Goal: Entertainment & Leisure: Consume media (video, audio)

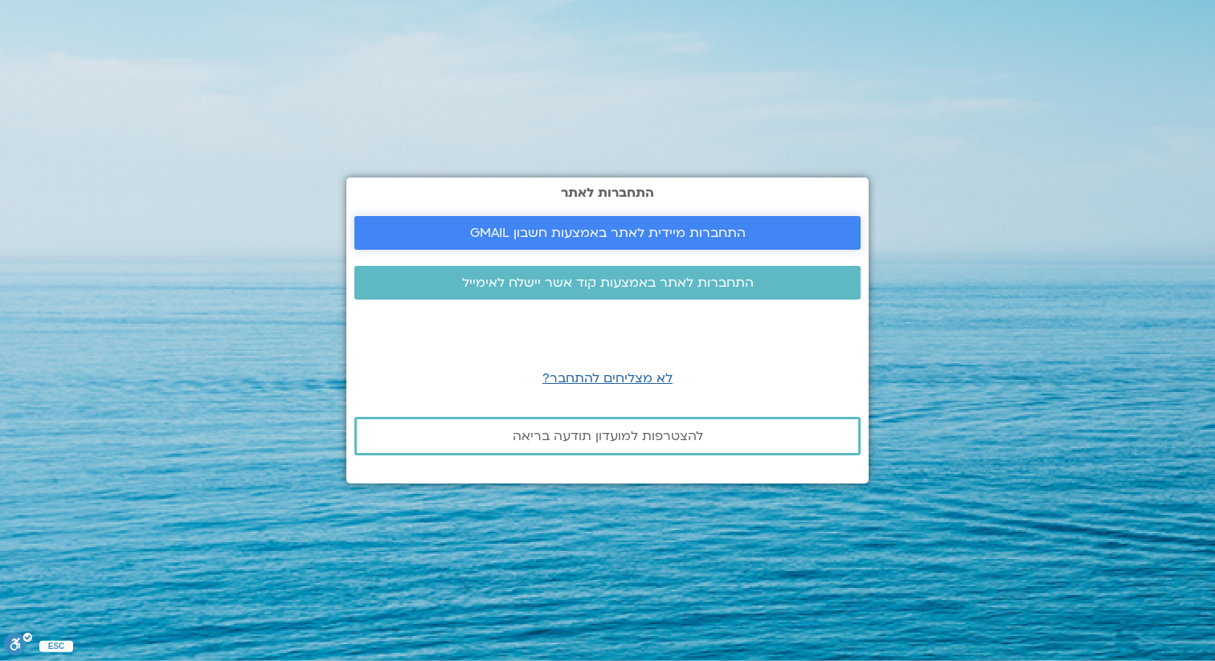
click at [611, 230] on span "התחברות מיידית לאתר באמצעות חשבון GMAIL" at bounding box center [608, 233] width 276 height 14
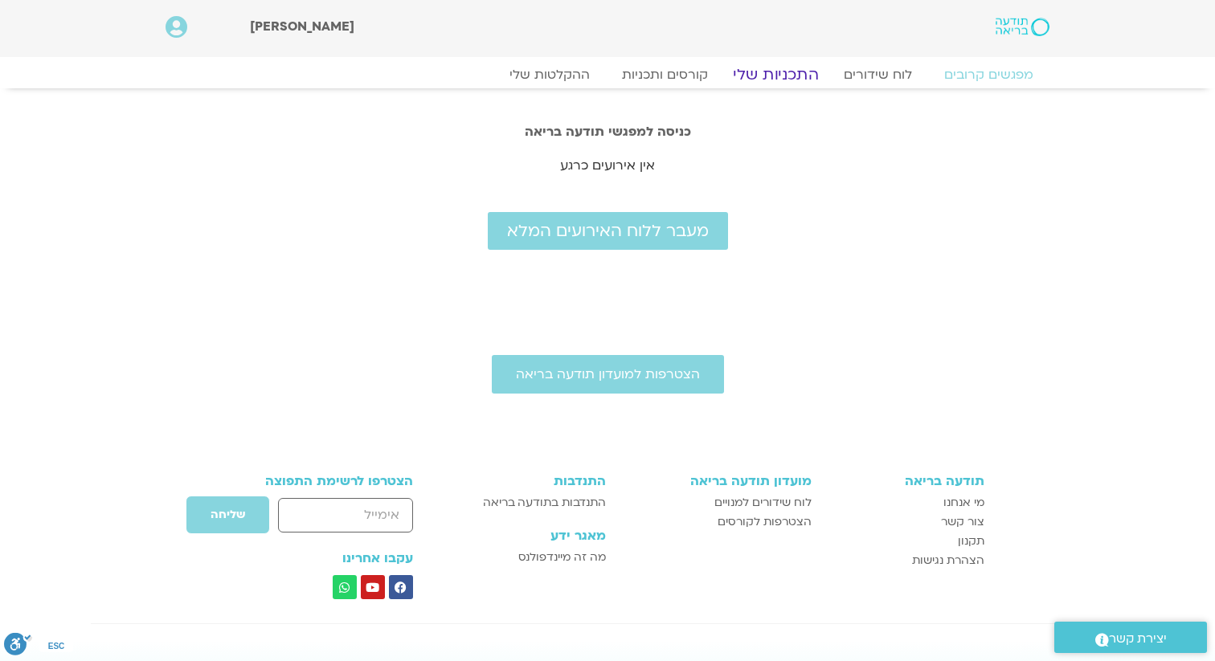
click at [799, 72] on link "התכניות שלי" at bounding box center [775, 74] width 125 height 19
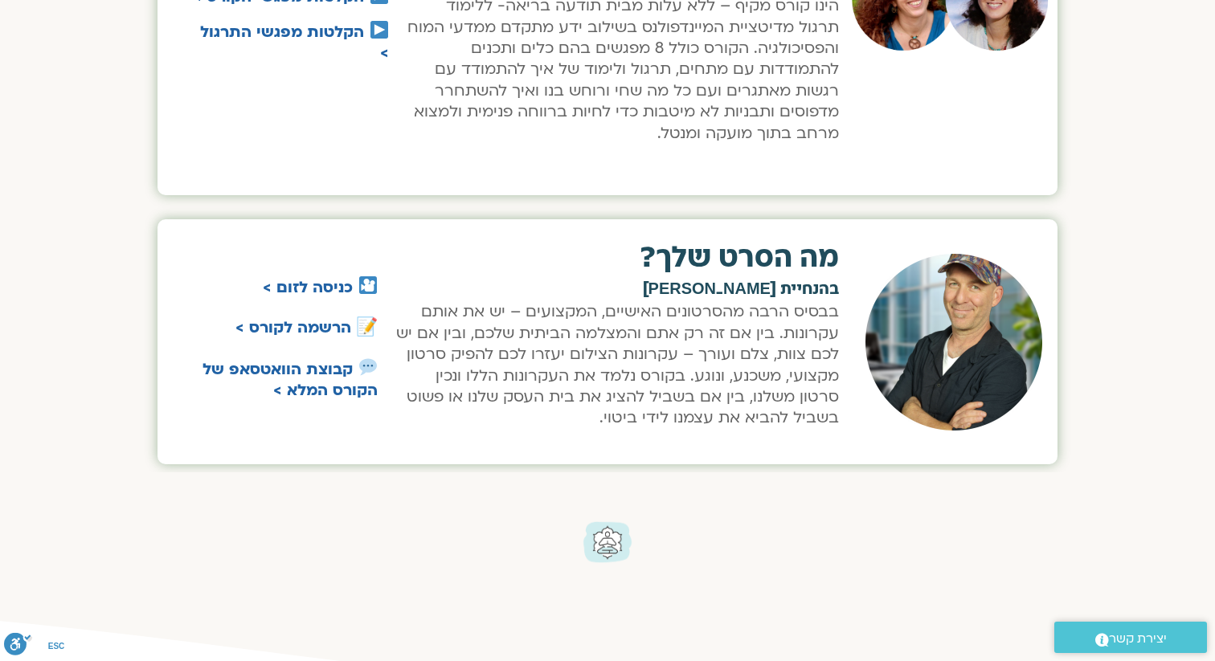
scroll to position [840, 0]
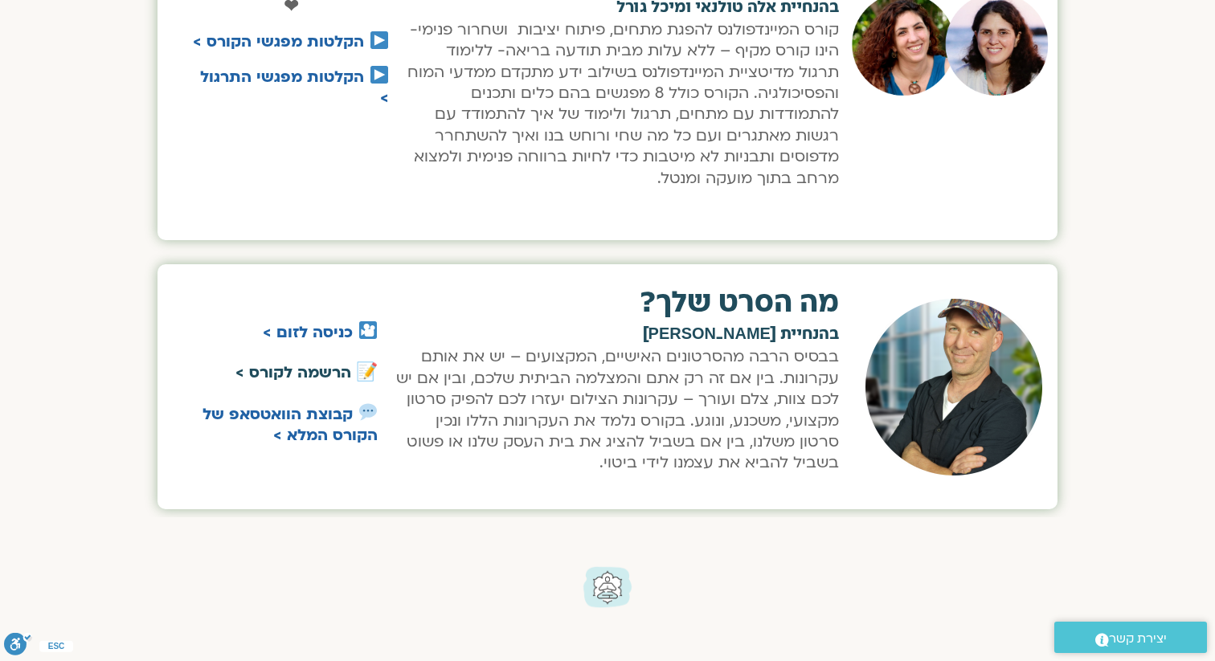
click at [329, 372] on link "הרשמה לקורס >" at bounding box center [293, 372] width 116 height 21
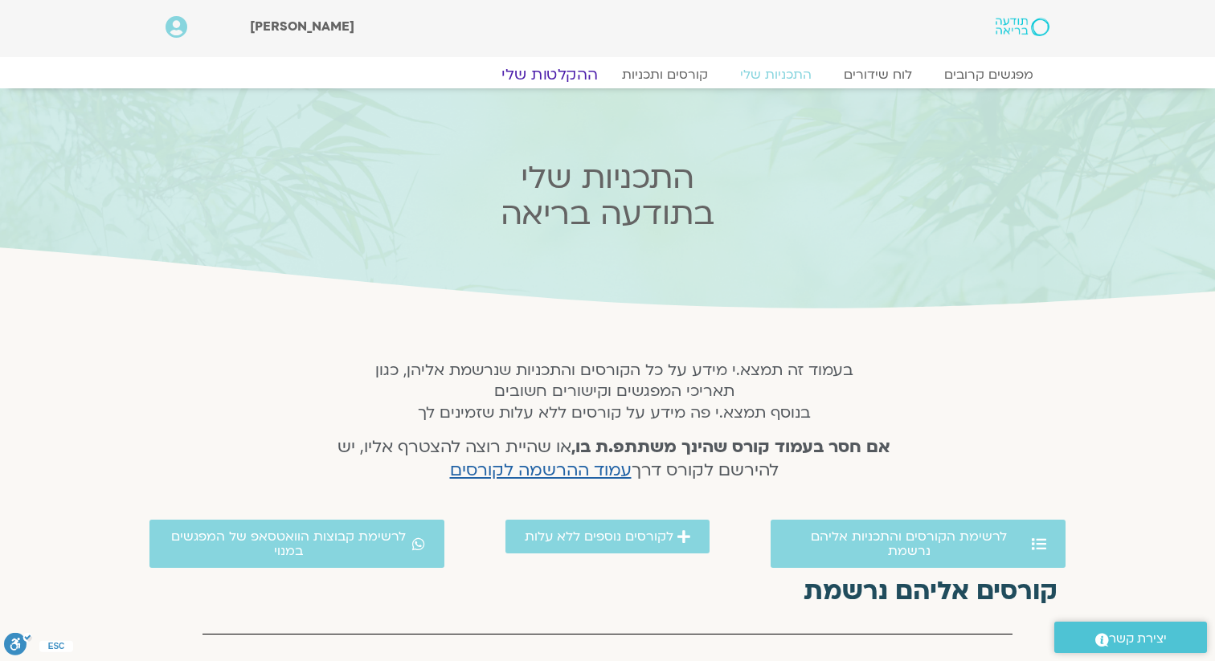
click at [537, 75] on link "ההקלטות שלי" at bounding box center [549, 74] width 135 height 19
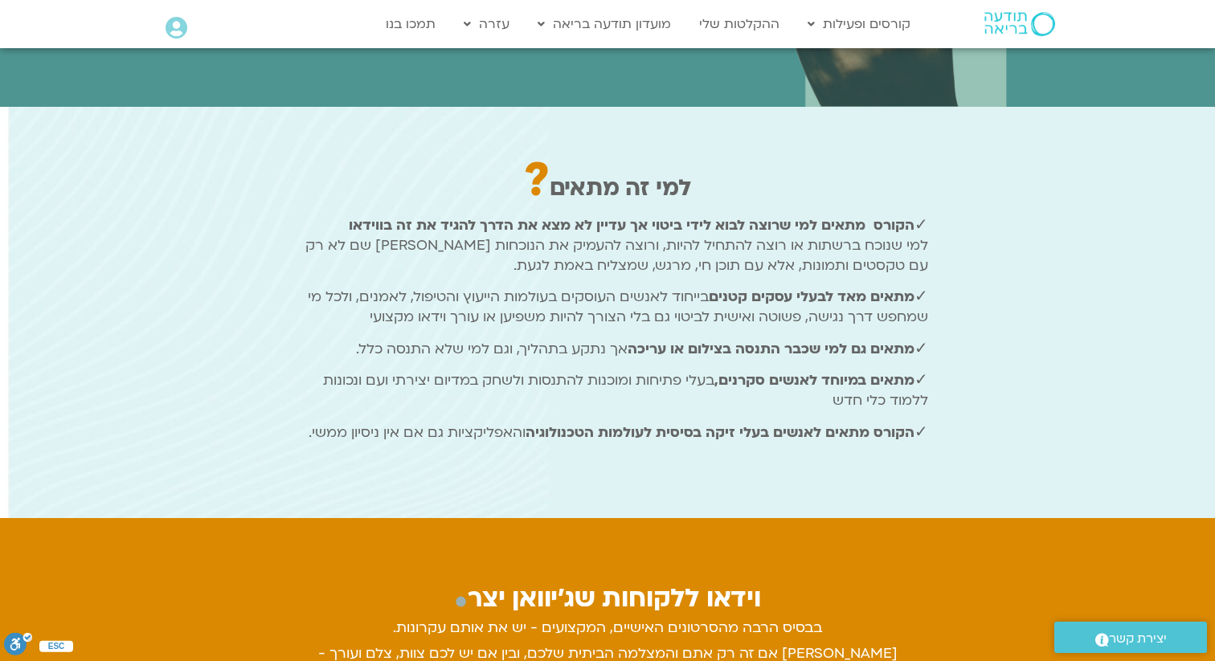
scroll to position [1219, 0]
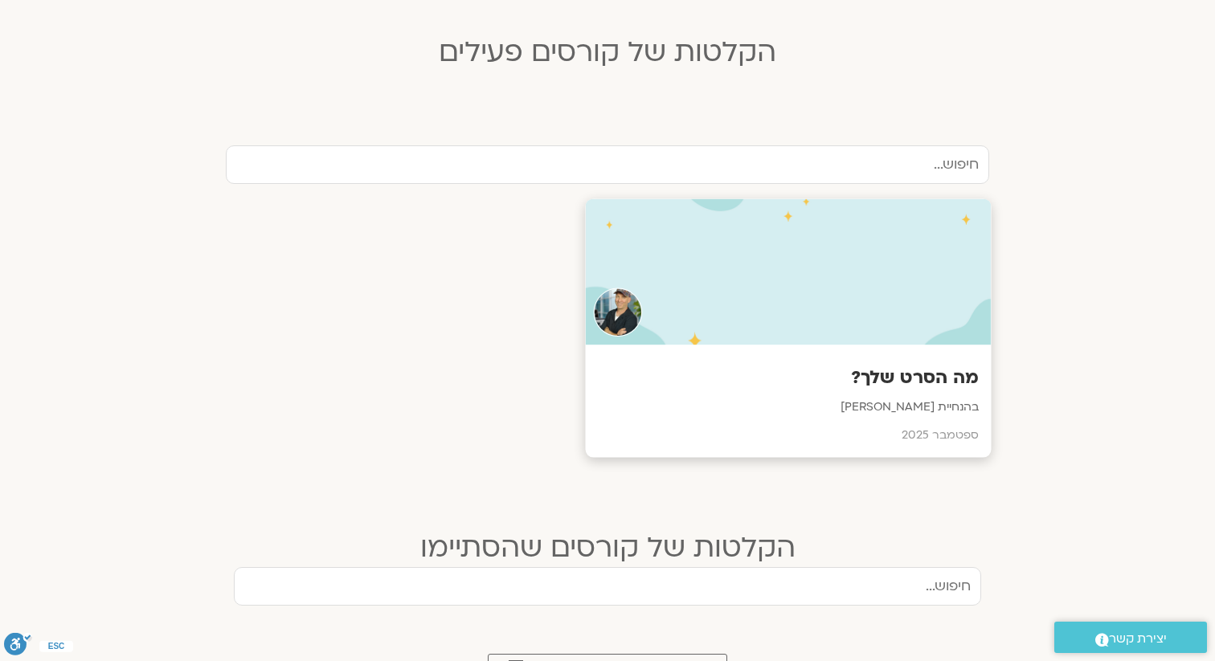
scroll to position [439, 0]
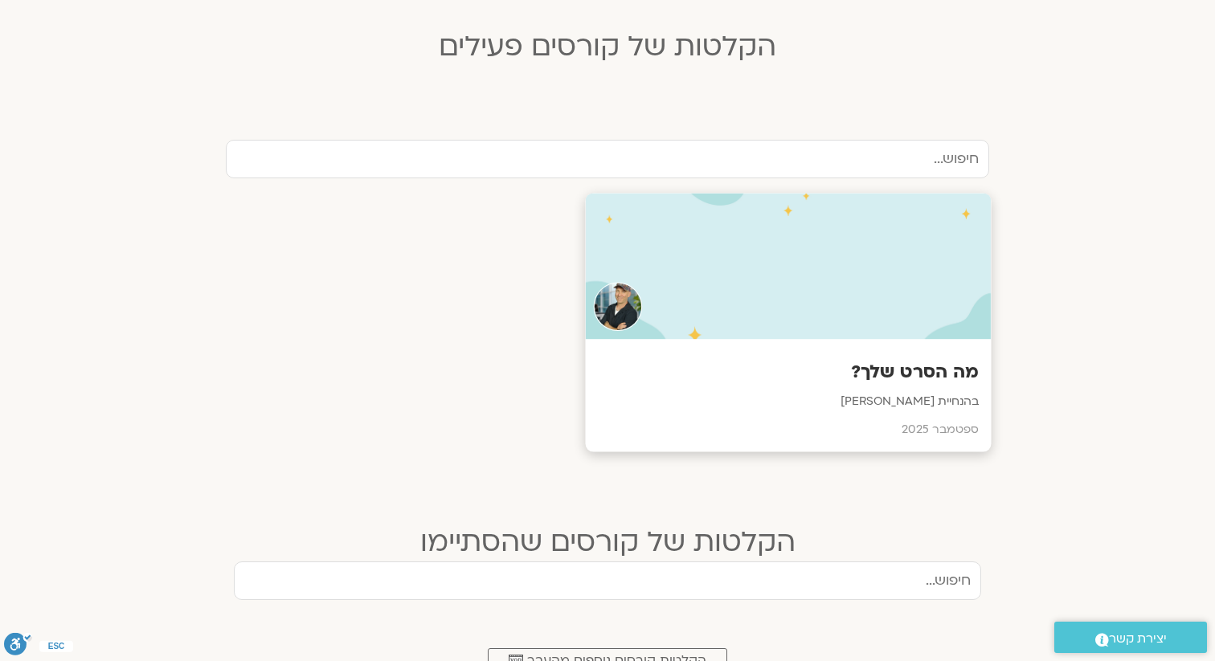
click at [962, 373] on h3 "מה הסרט שלך?" at bounding box center [789, 372] width 382 height 25
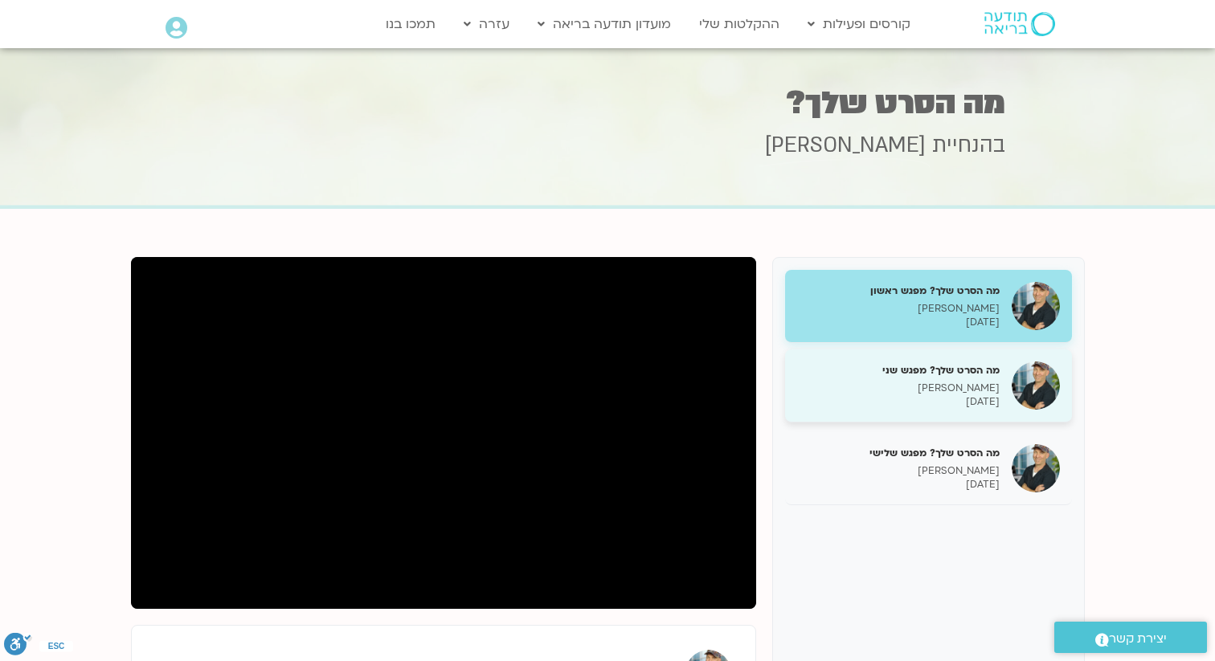
click at [950, 395] on p "[DATE]" at bounding box center [898, 402] width 202 height 14
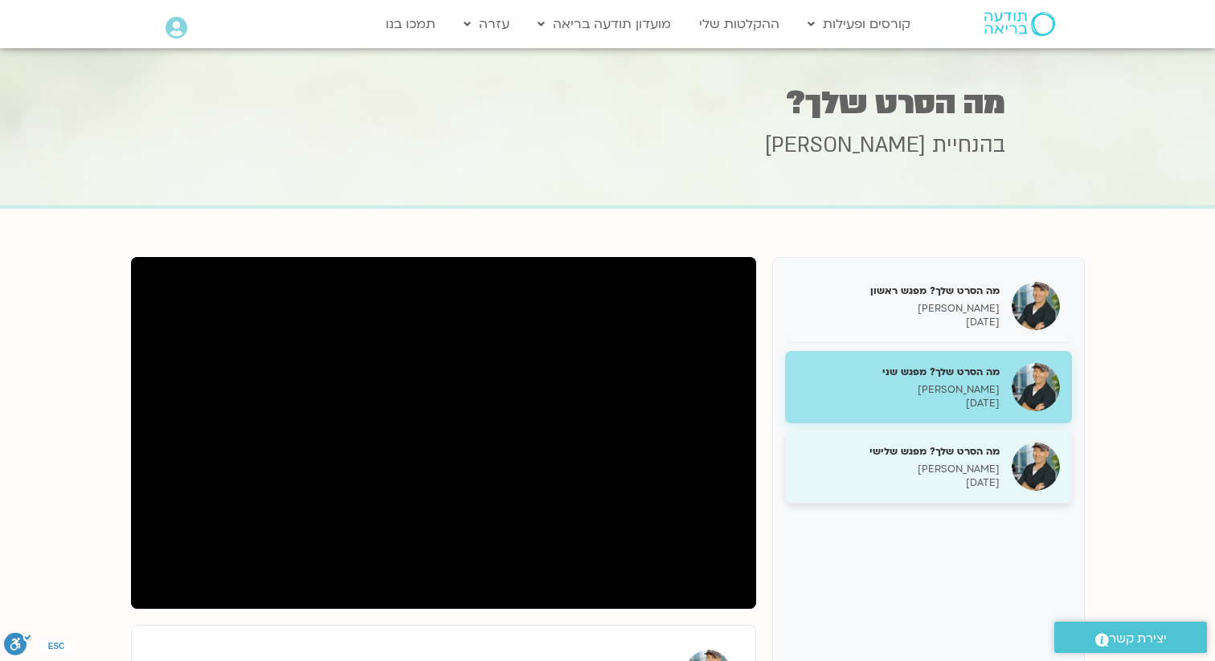
click at [957, 469] on p "[PERSON_NAME]" at bounding box center [898, 470] width 202 height 14
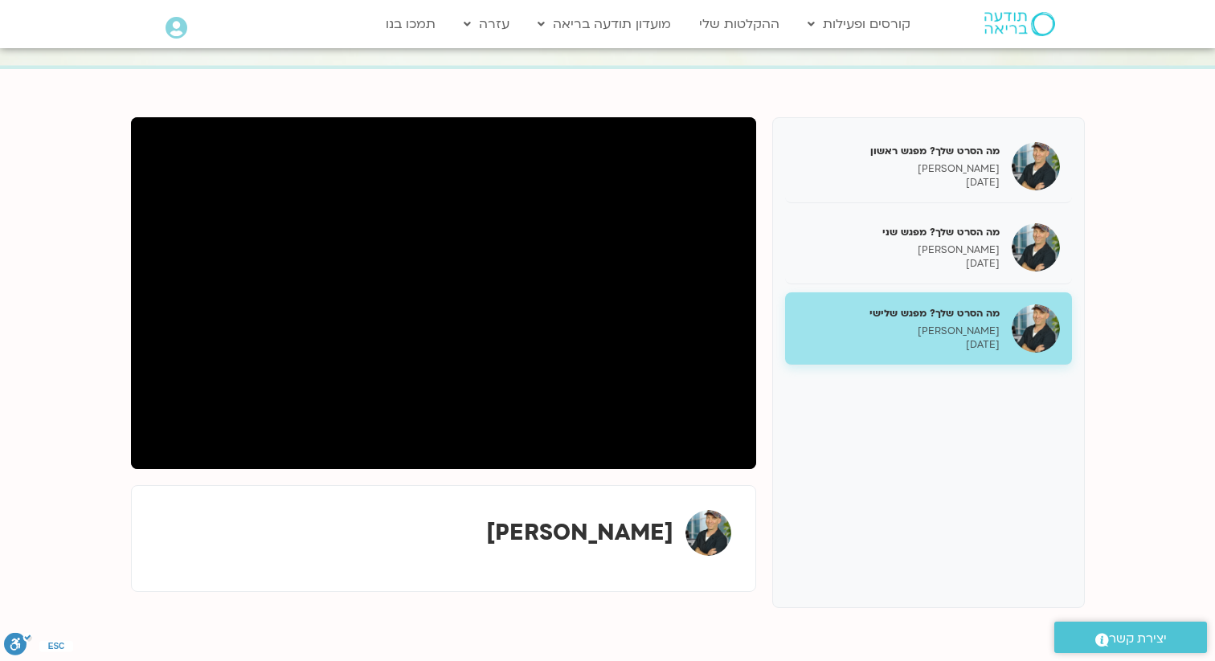
scroll to position [145, 0]
